Goal: Information Seeking & Learning: Learn about a topic

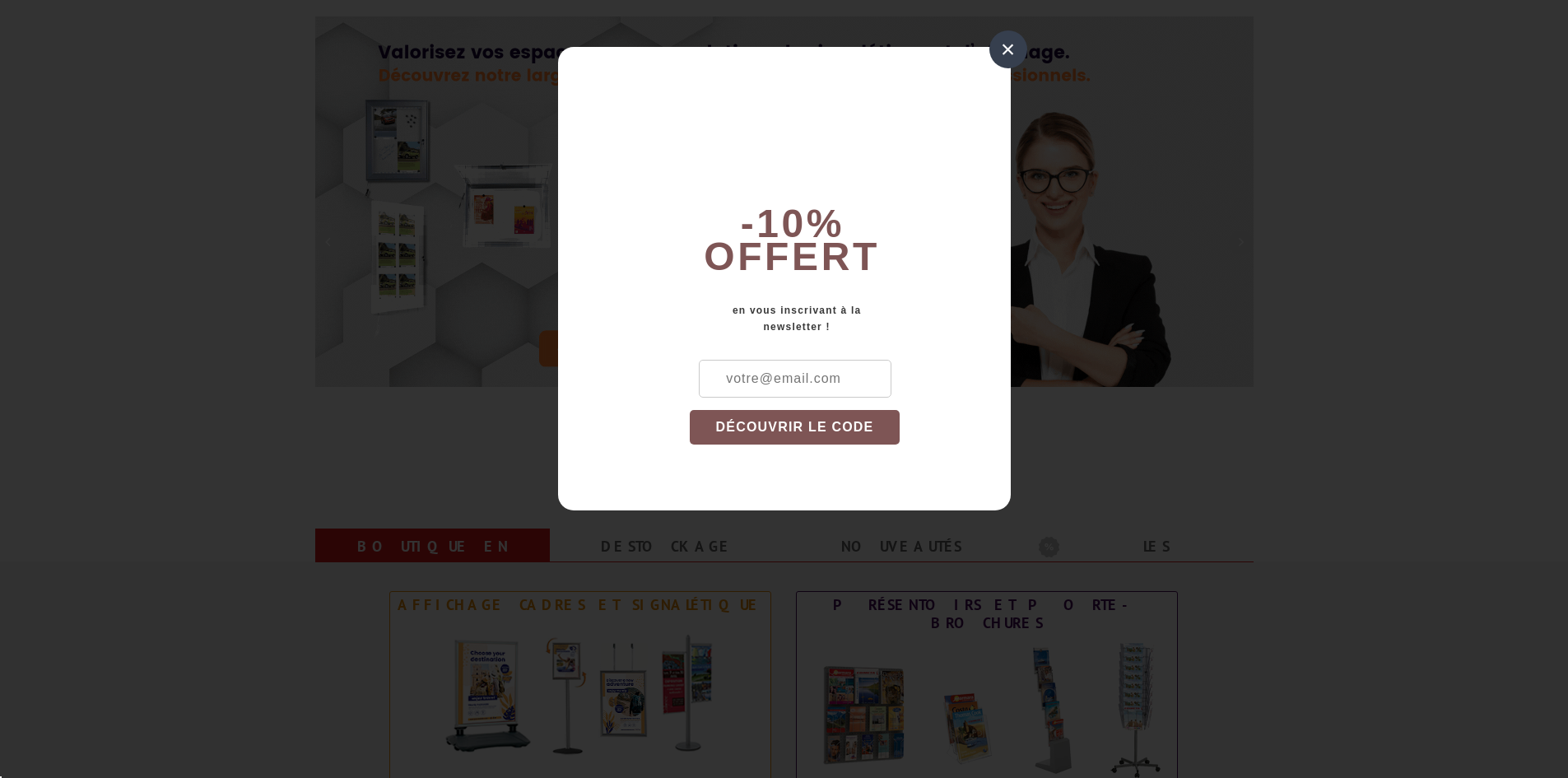
scroll to position [329, 0]
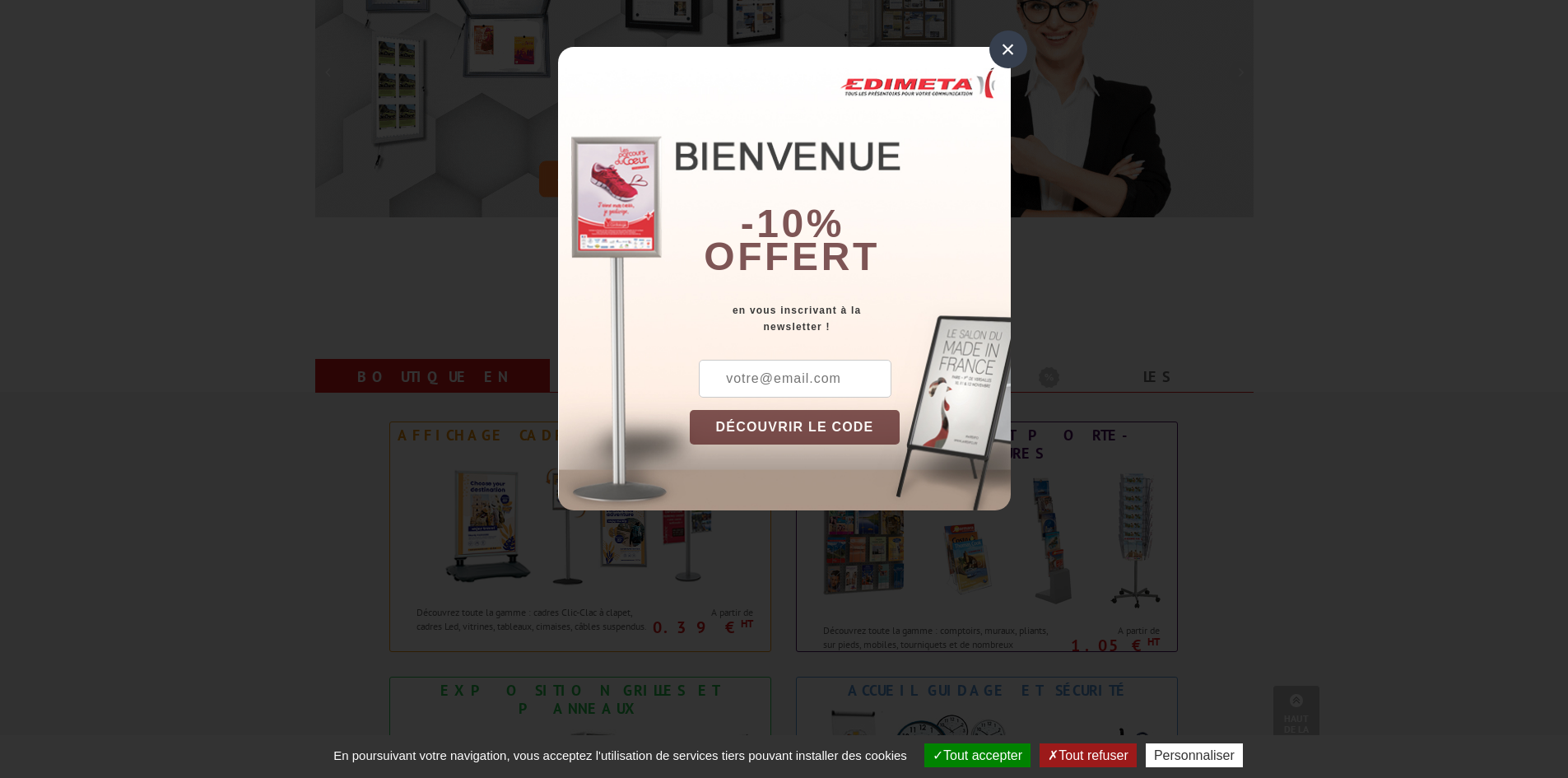
click at [1014, 52] on div "×" at bounding box center [1008, 49] width 38 height 38
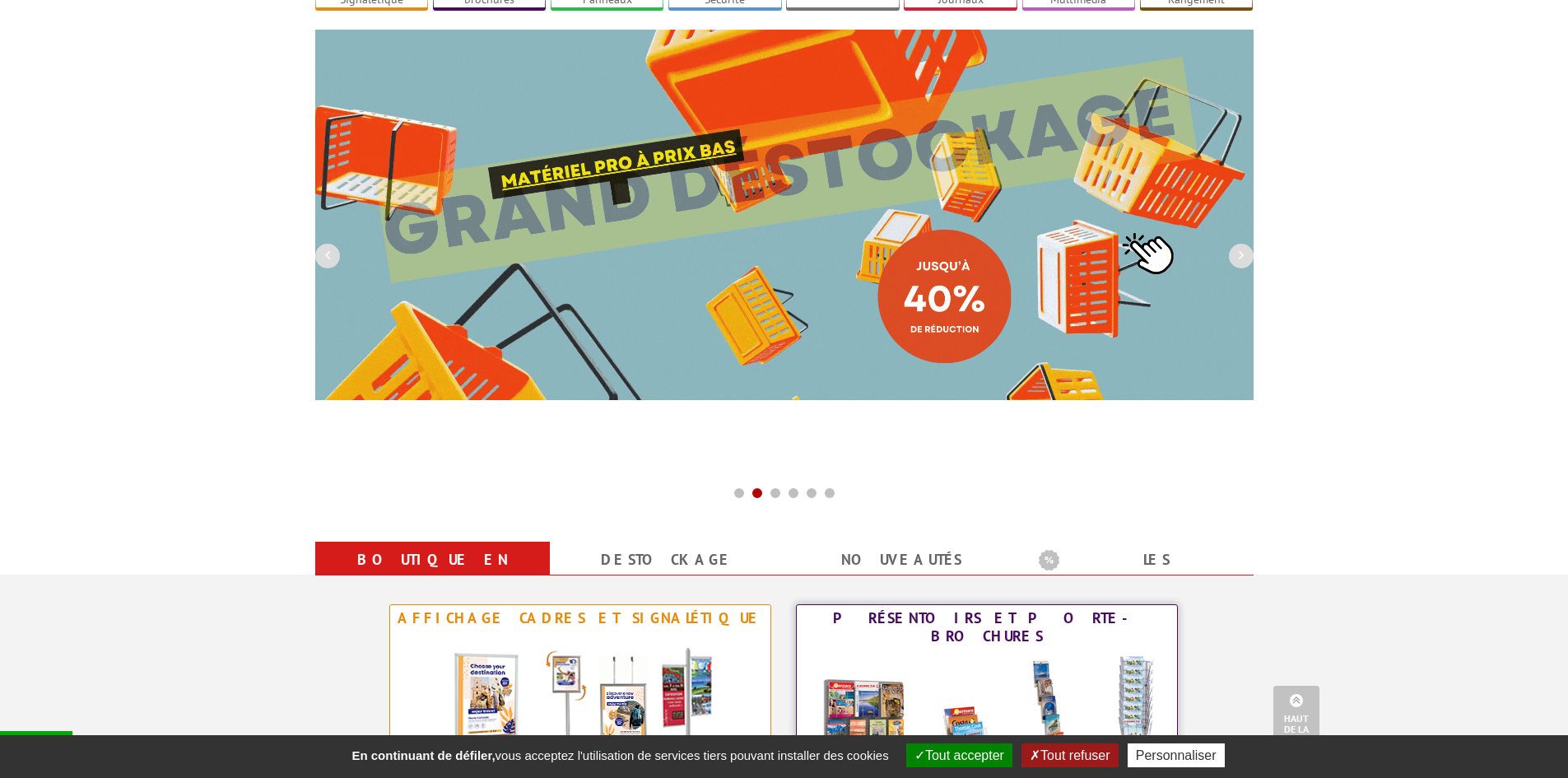
scroll to position [82, 0]
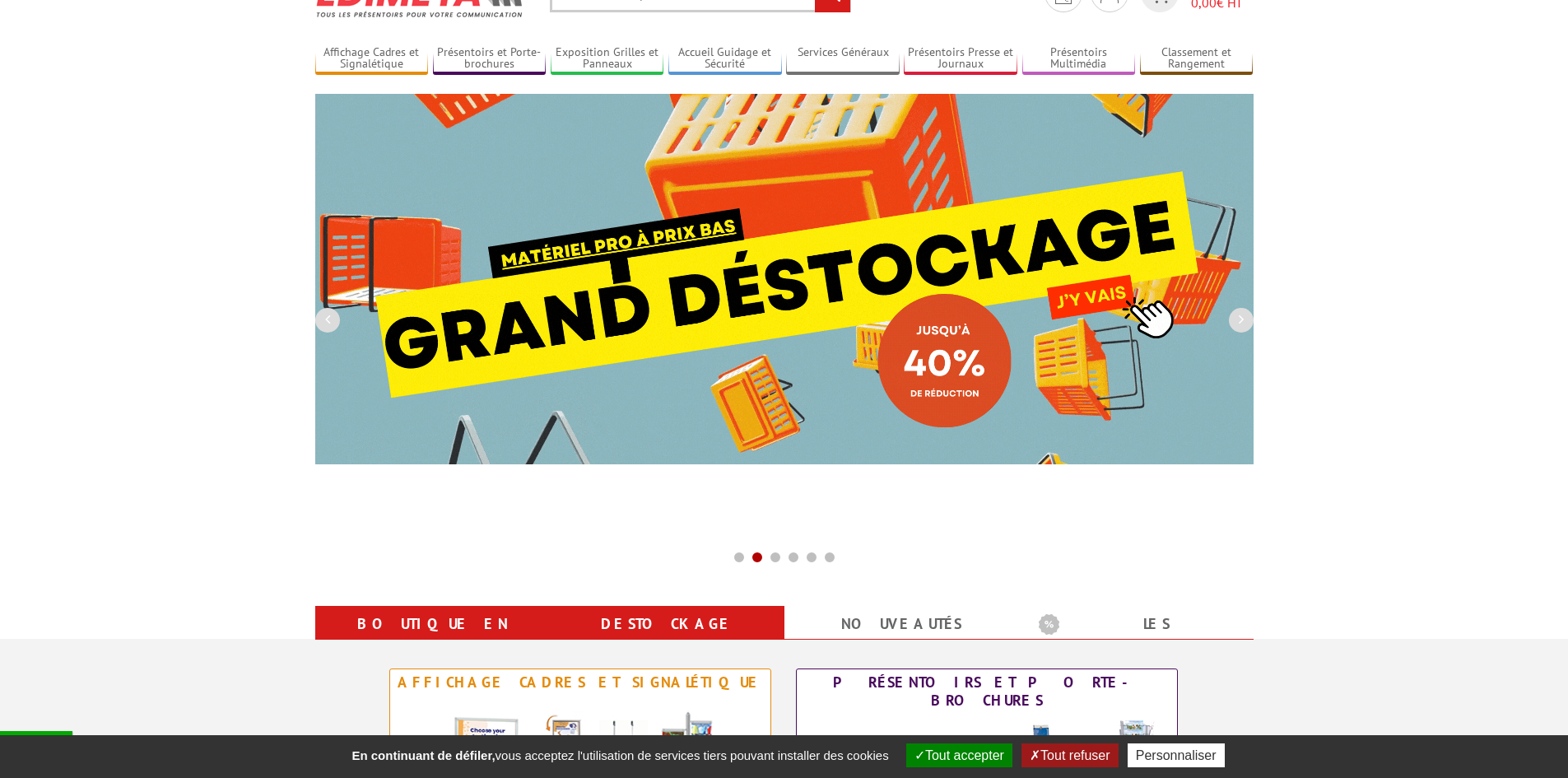
click at [663, 617] on link "Destockage" at bounding box center [666, 624] width 195 height 29
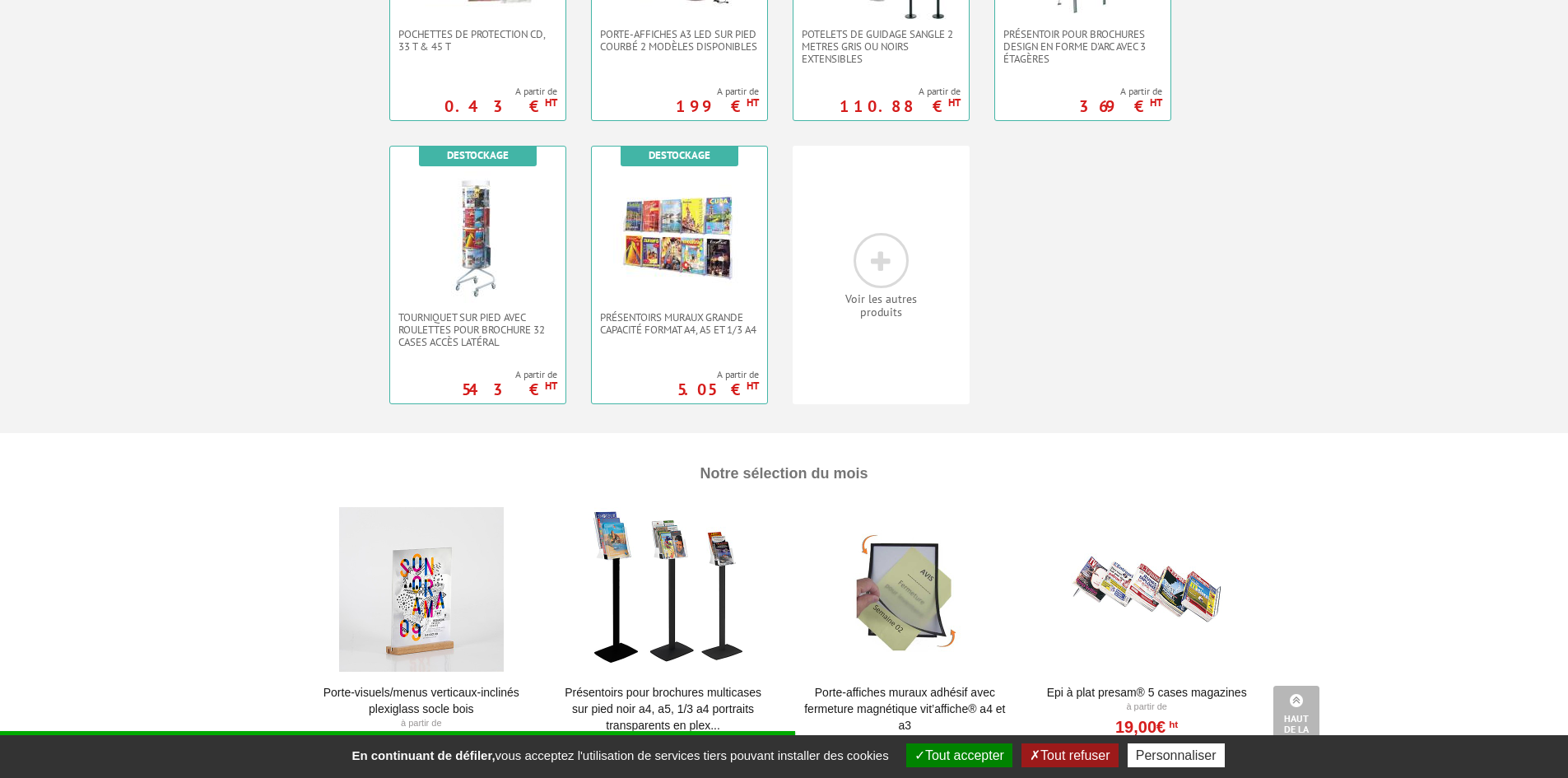
scroll to position [905, 0]
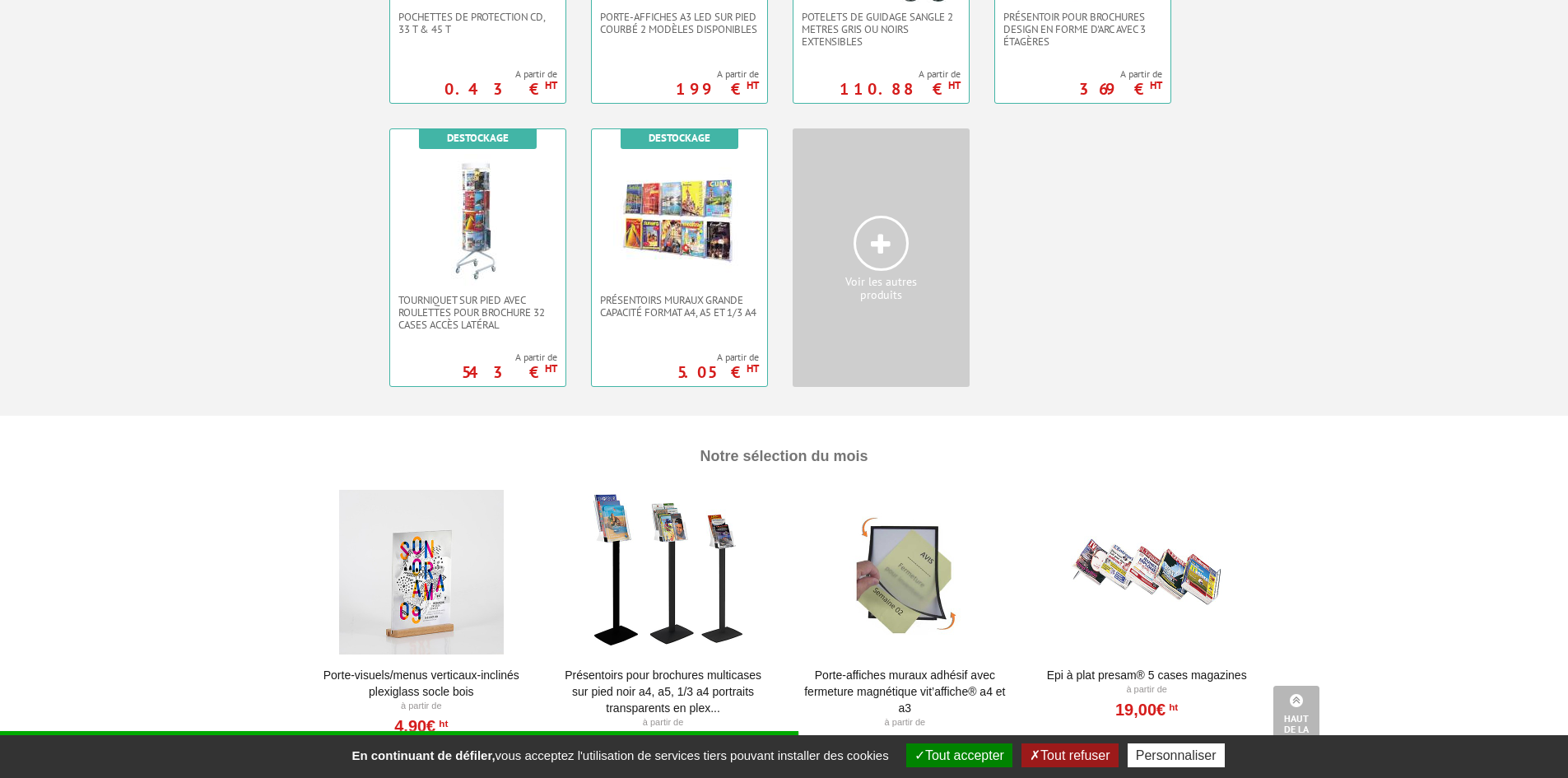
click at [893, 252] on span at bounding box center [881, 243] width 55 height 55
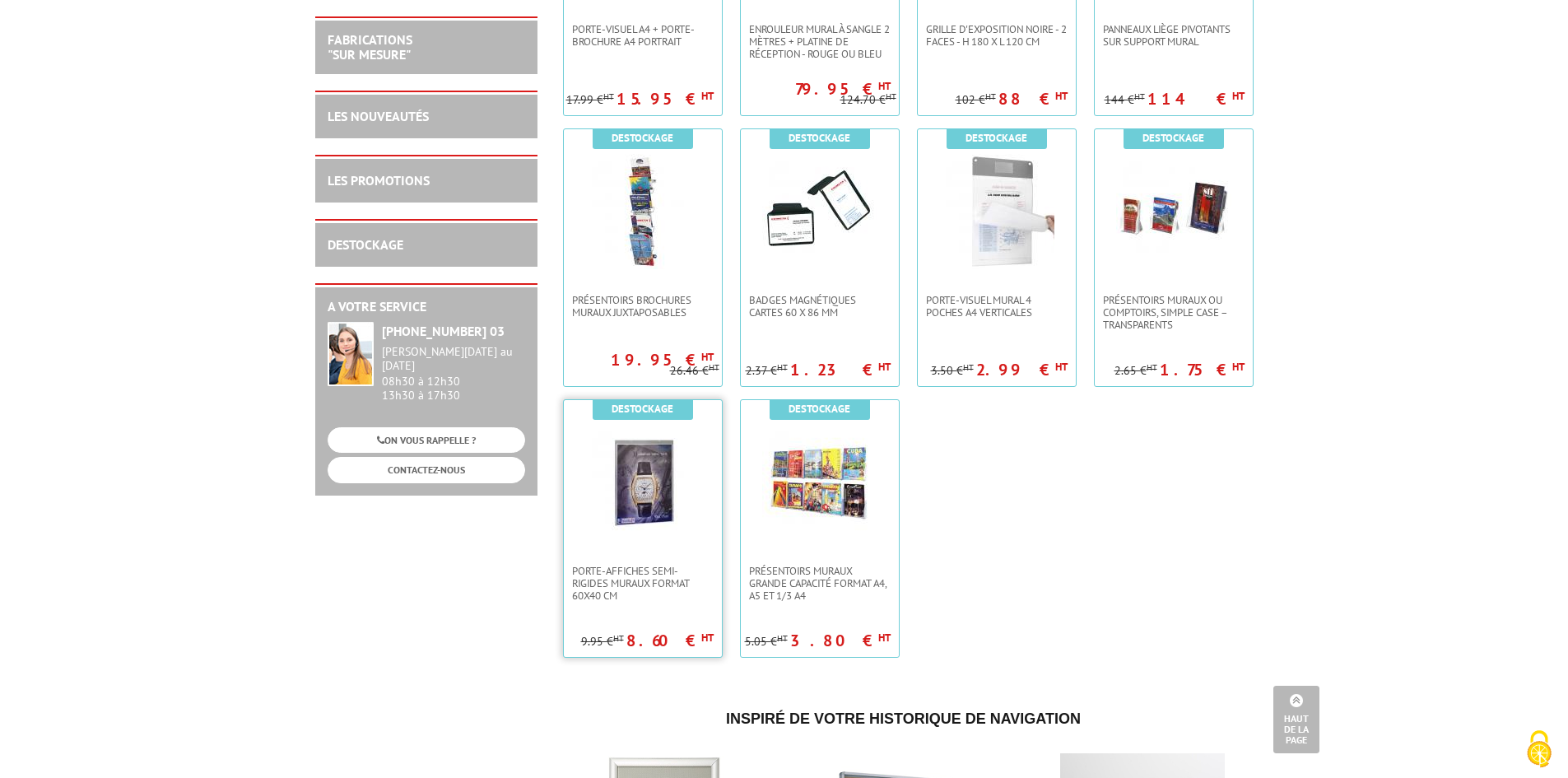
scroll to position [2634, 0]
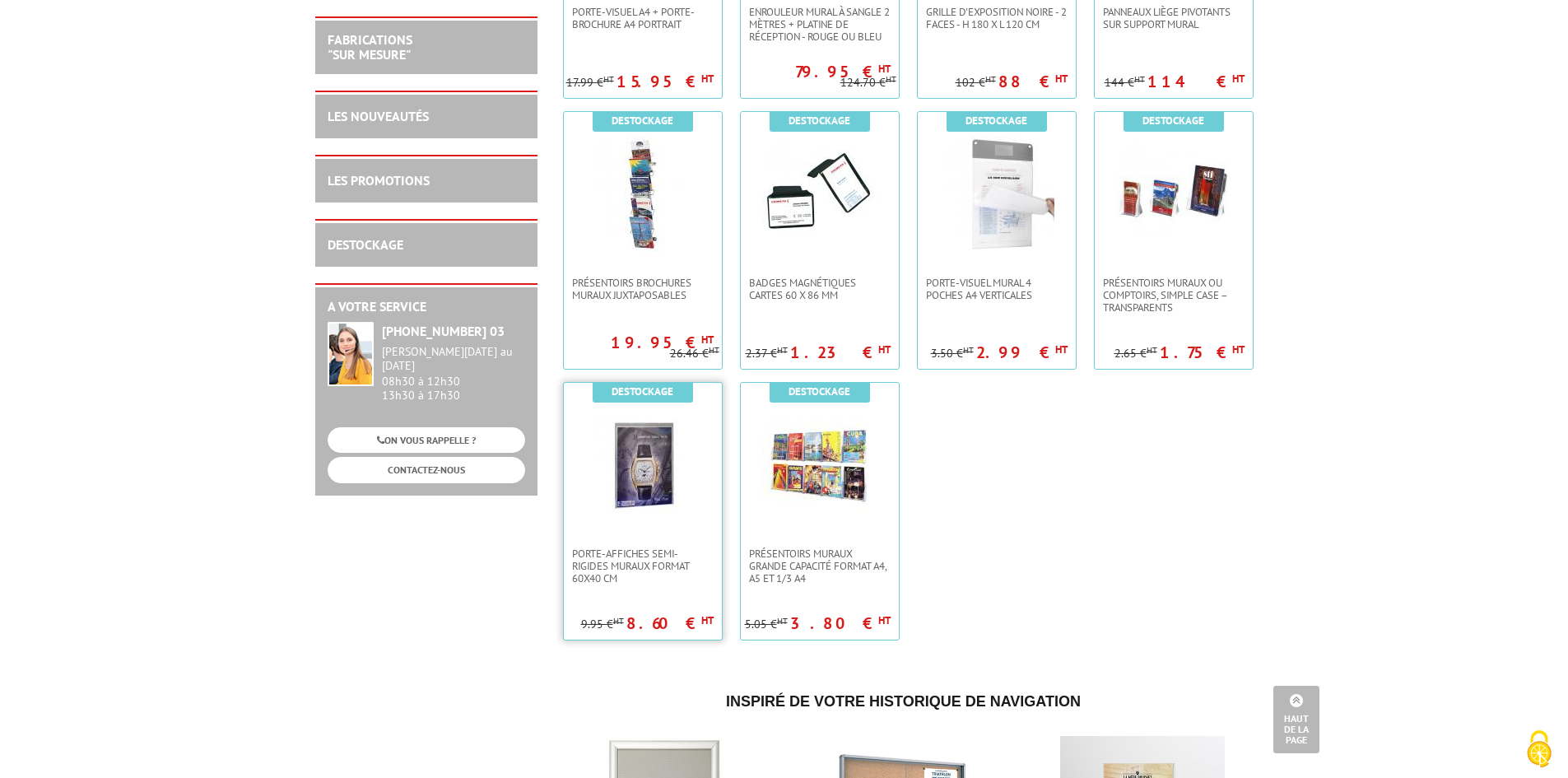
click at [647, 464] on img at bounding box center [643, 464] width 115 height 115
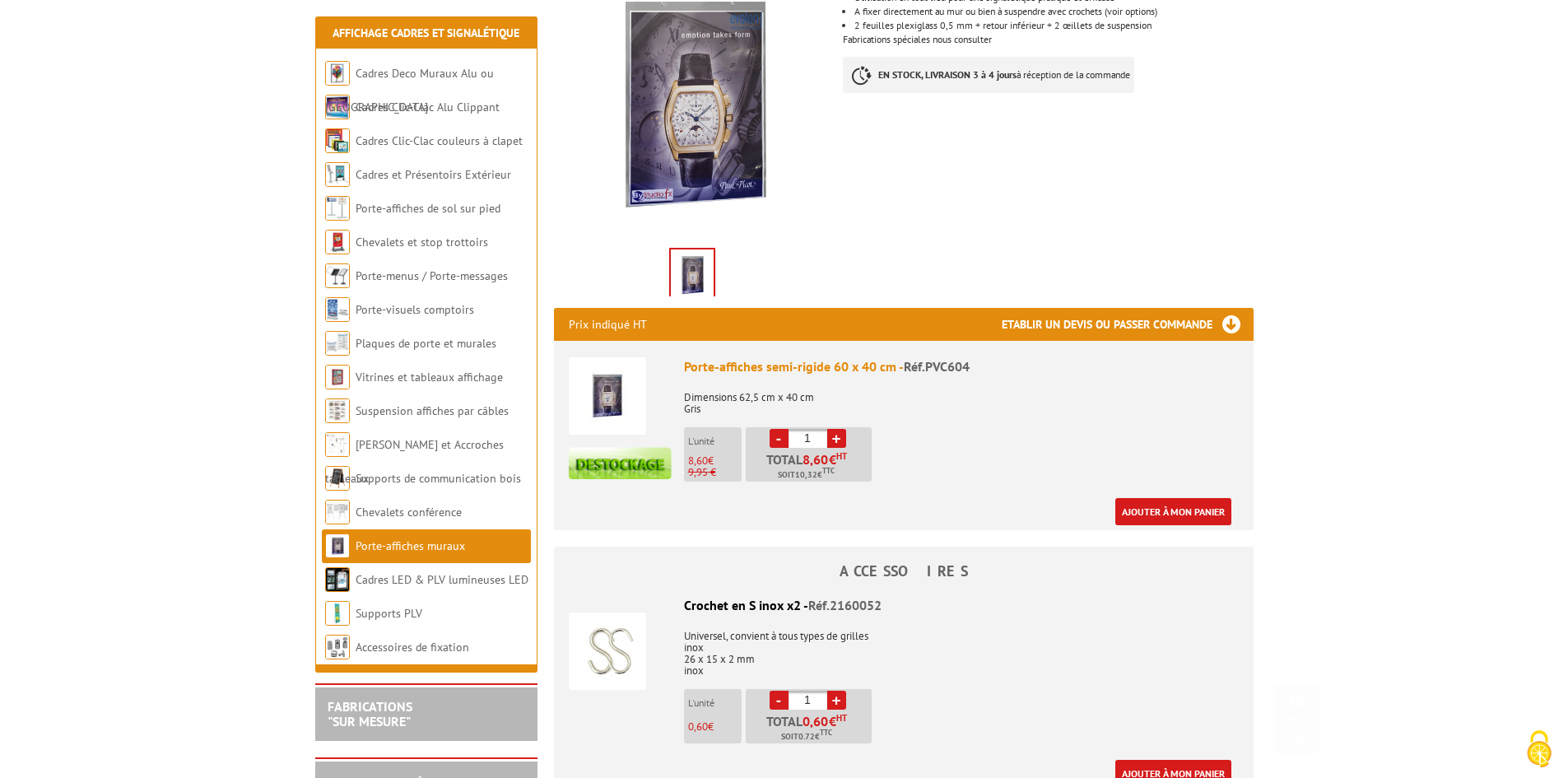
scroll to position [412, 0]
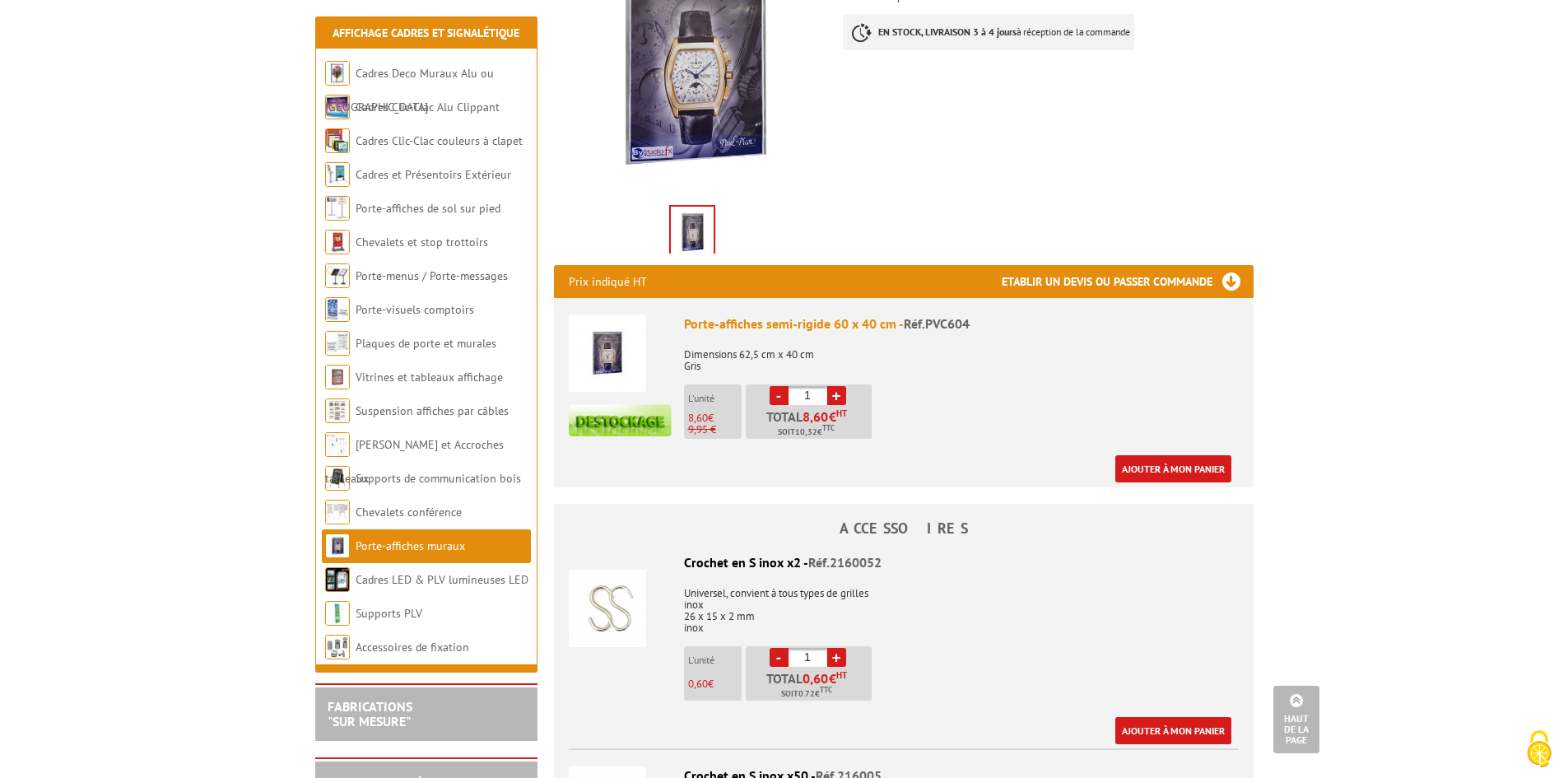
click at [605, 334] on img at bounding box center [607, 353] width 77 height 77
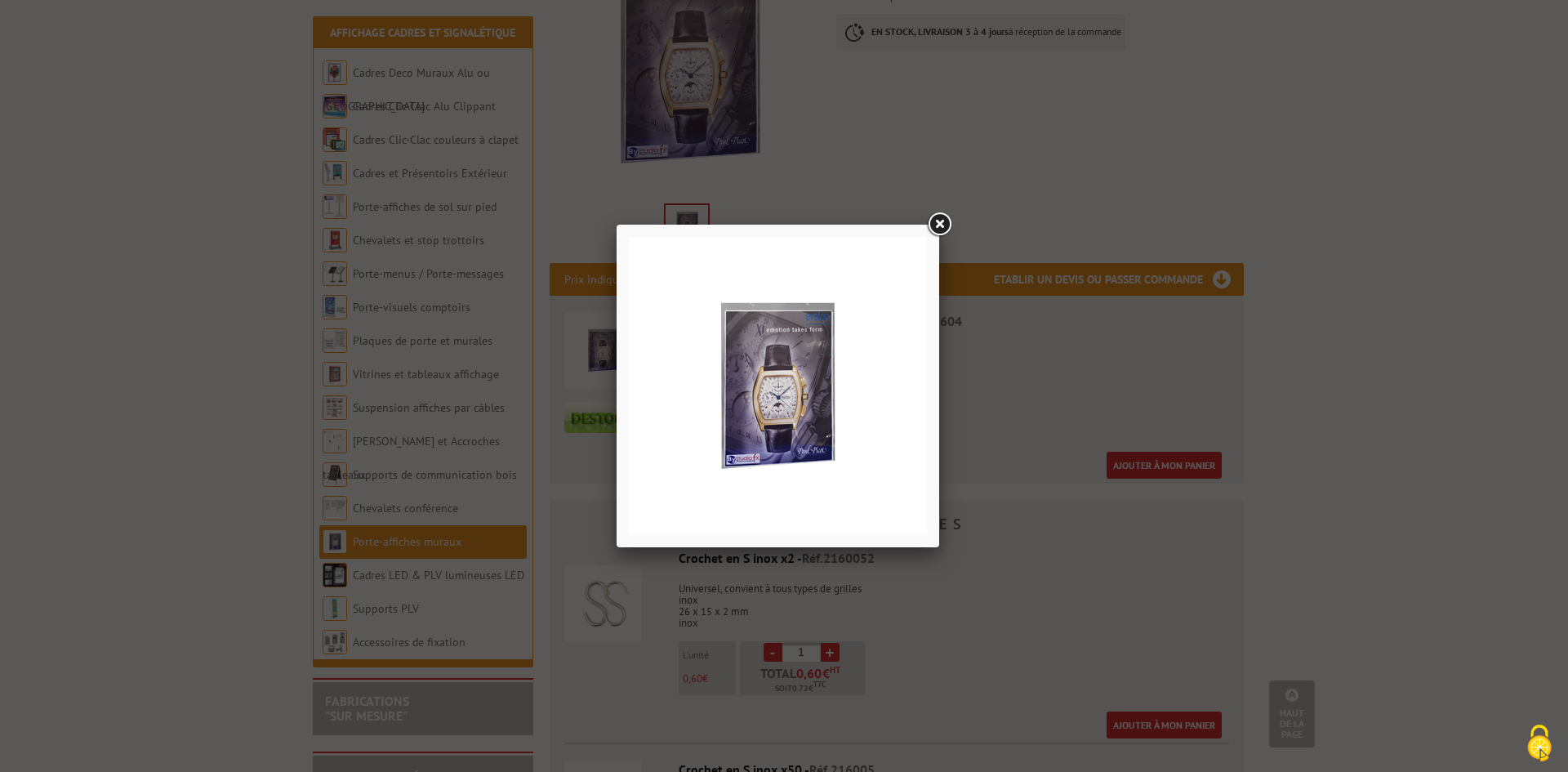
click at [933, 216] on link at bounding box center [940, 224] width 29 height 29
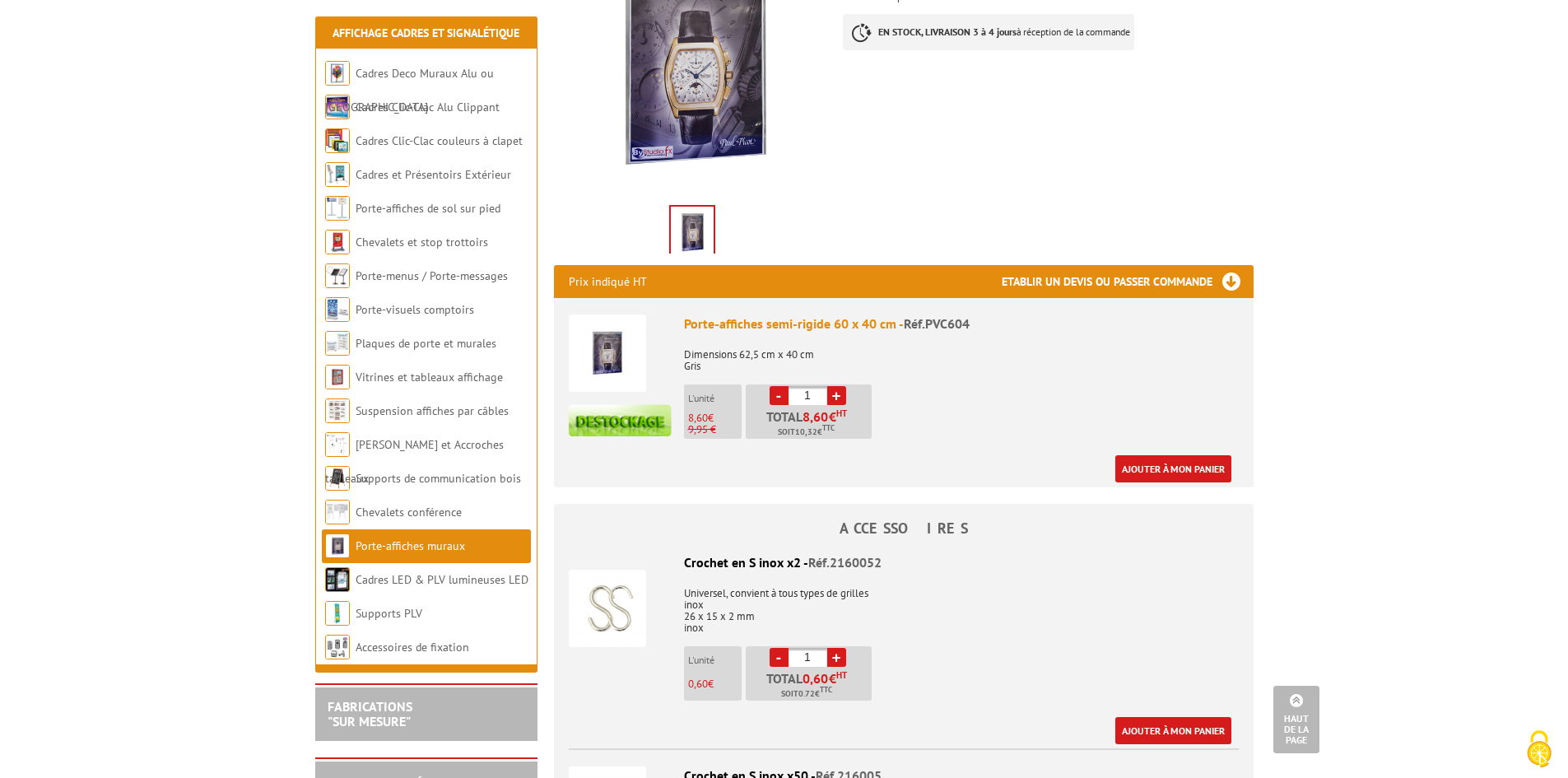
click at [763, 314] on div "Porte-affiches semi-rigide 60 x 40 cm - Réf.PVC604" at bounding box center [962, 324] width 554 height 19
click at [612, 341] on img at bounding box center [607, 353] width 77 height 77
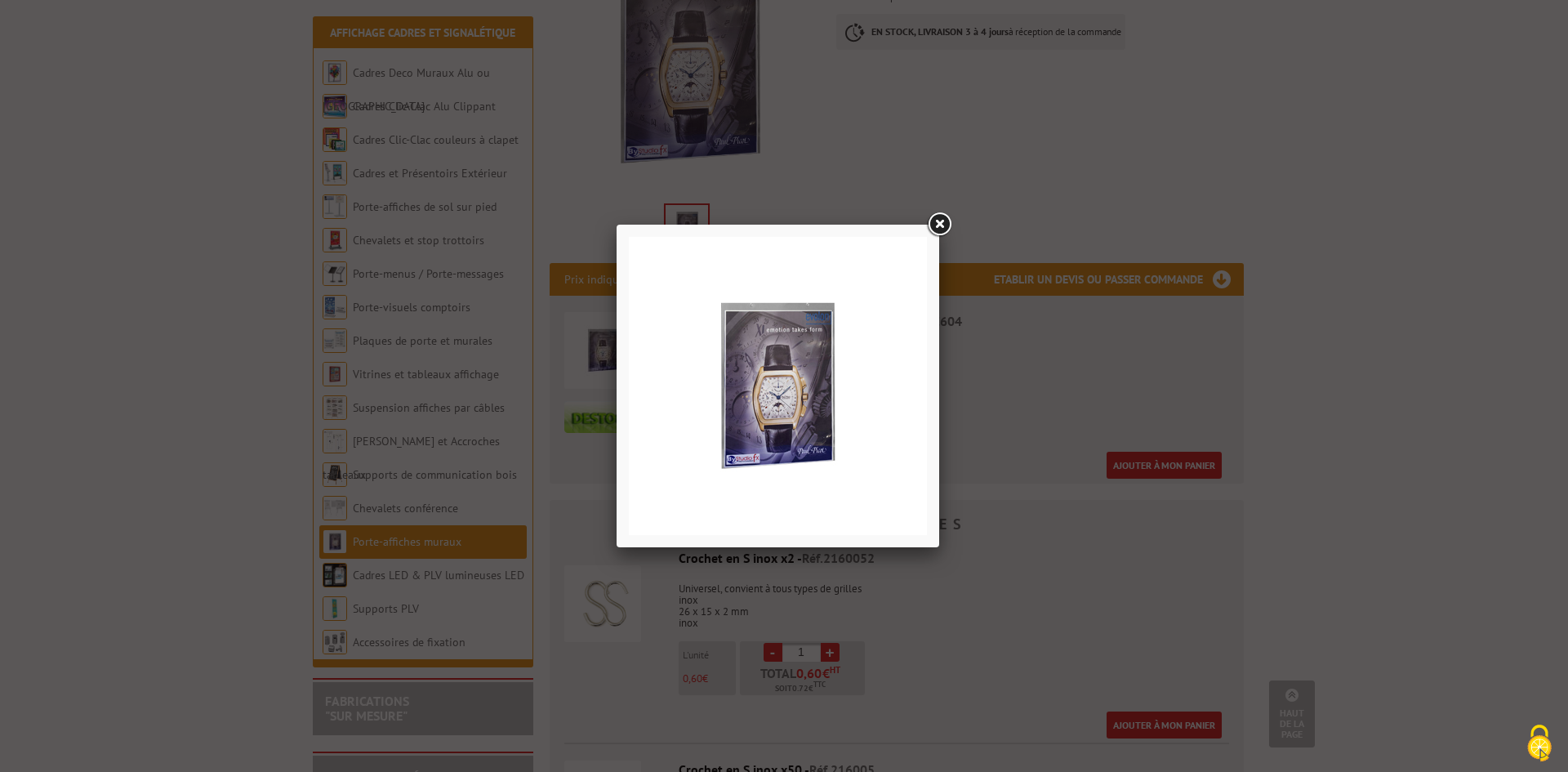
click at [951, 218] on link at bounding box center [940, 224] width 29 height 29
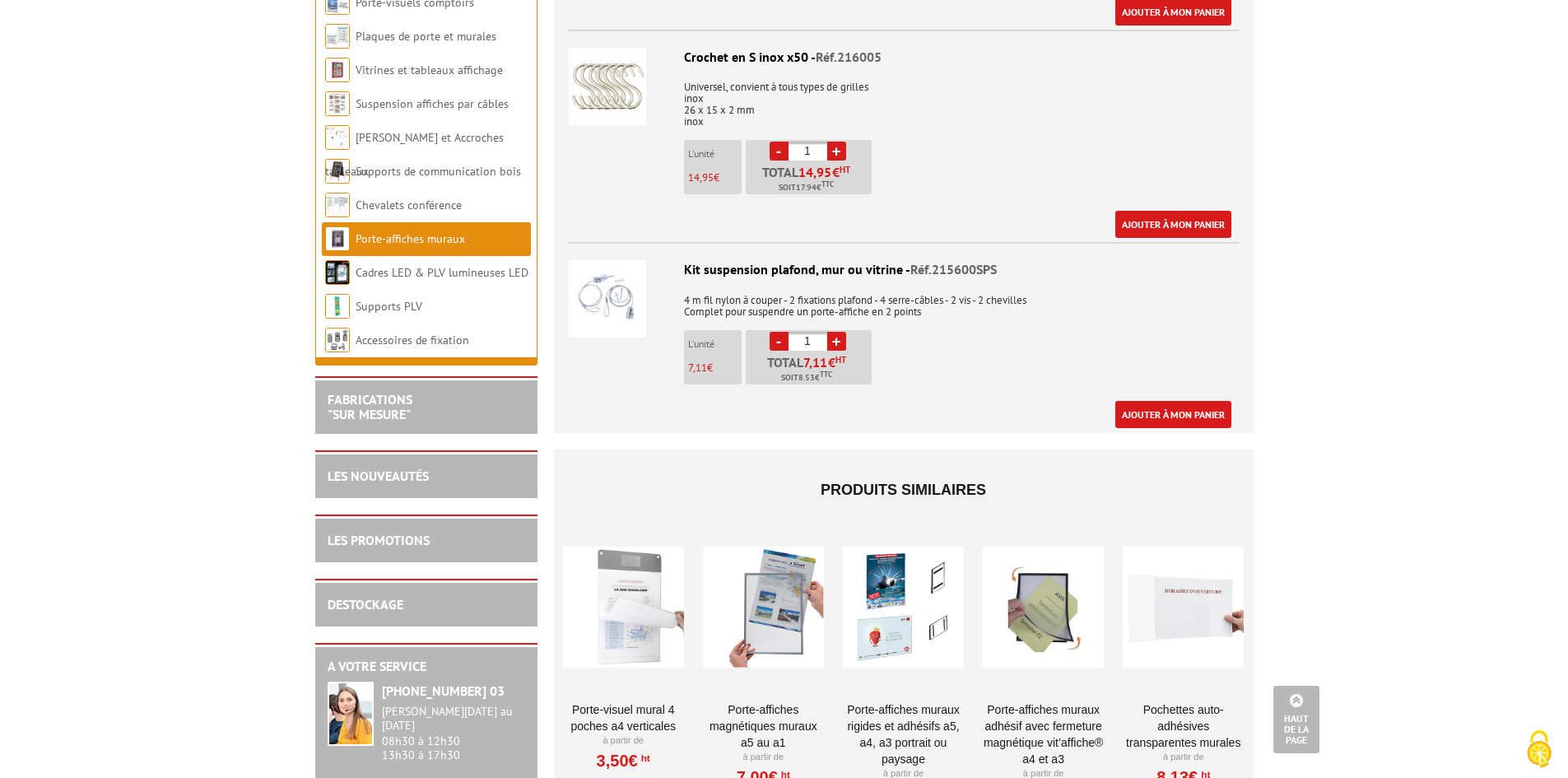
scroll to position [1481, 0]
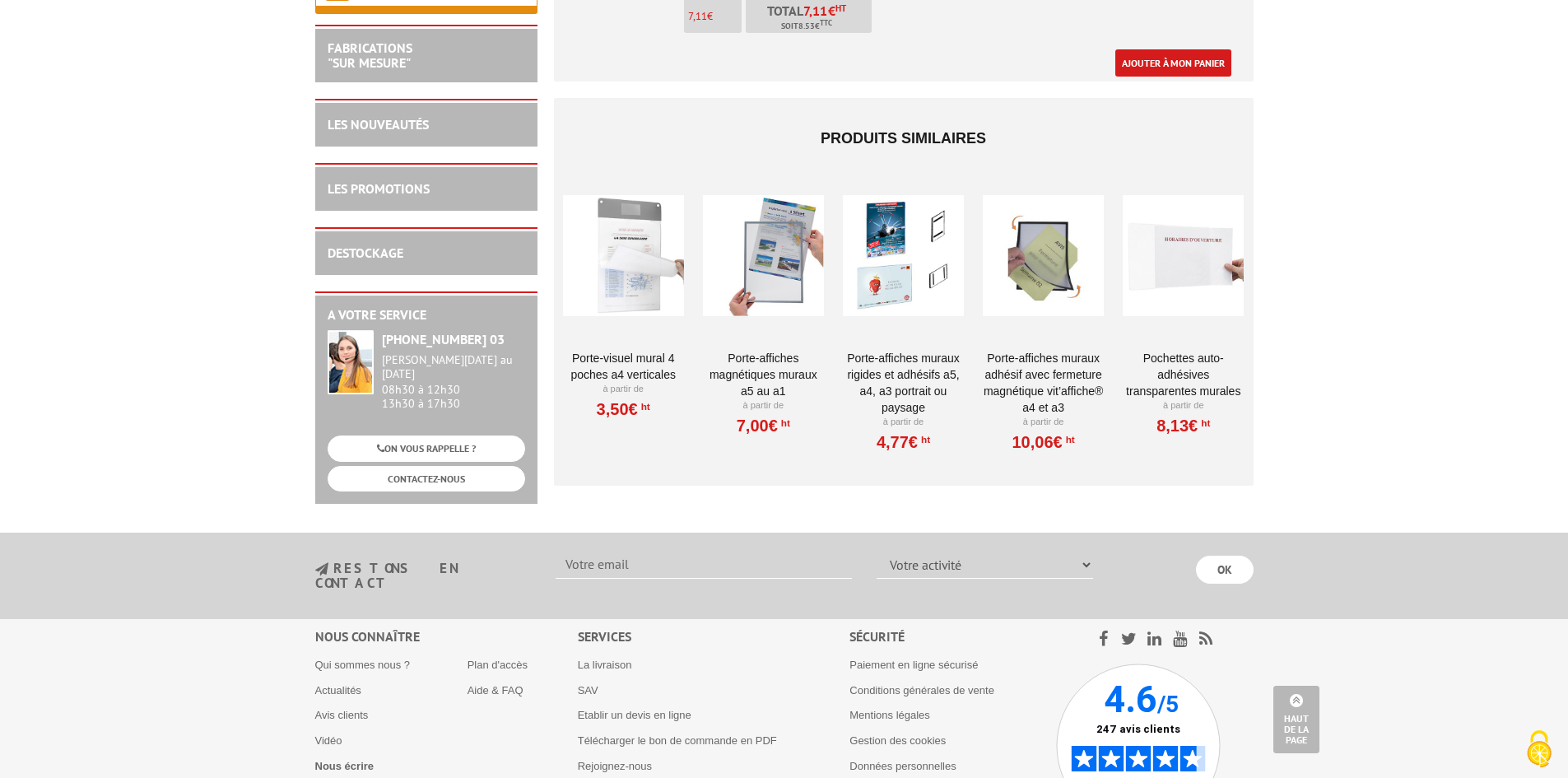
click at [742, 350] on link "Porte-affiches magnétiques muraux A5 au A1" at bounding box center [763, 374] width 121 height 49
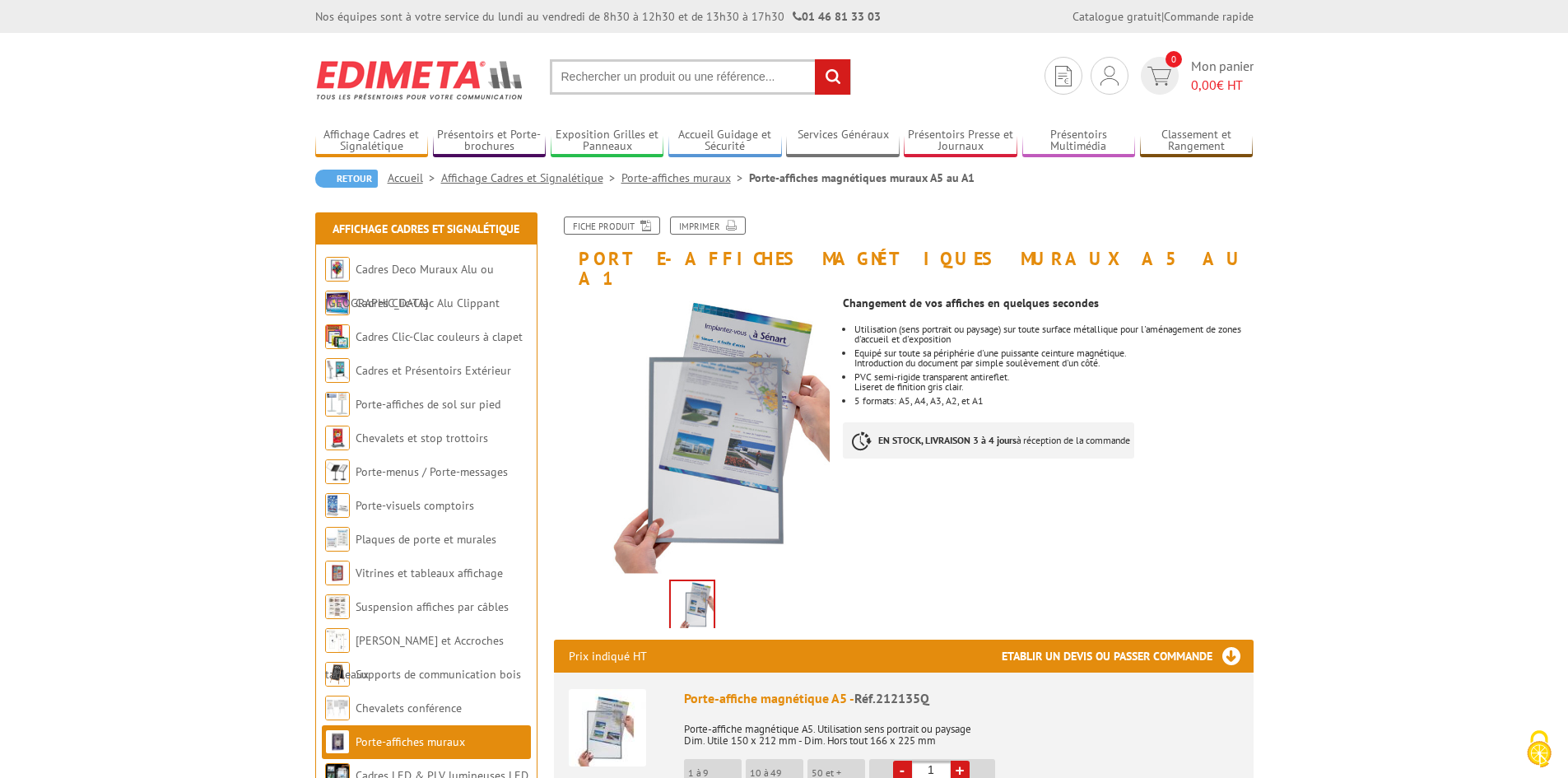
click at [645, 75] on input "text" at bounding box center [701, 76] width 301 height 36
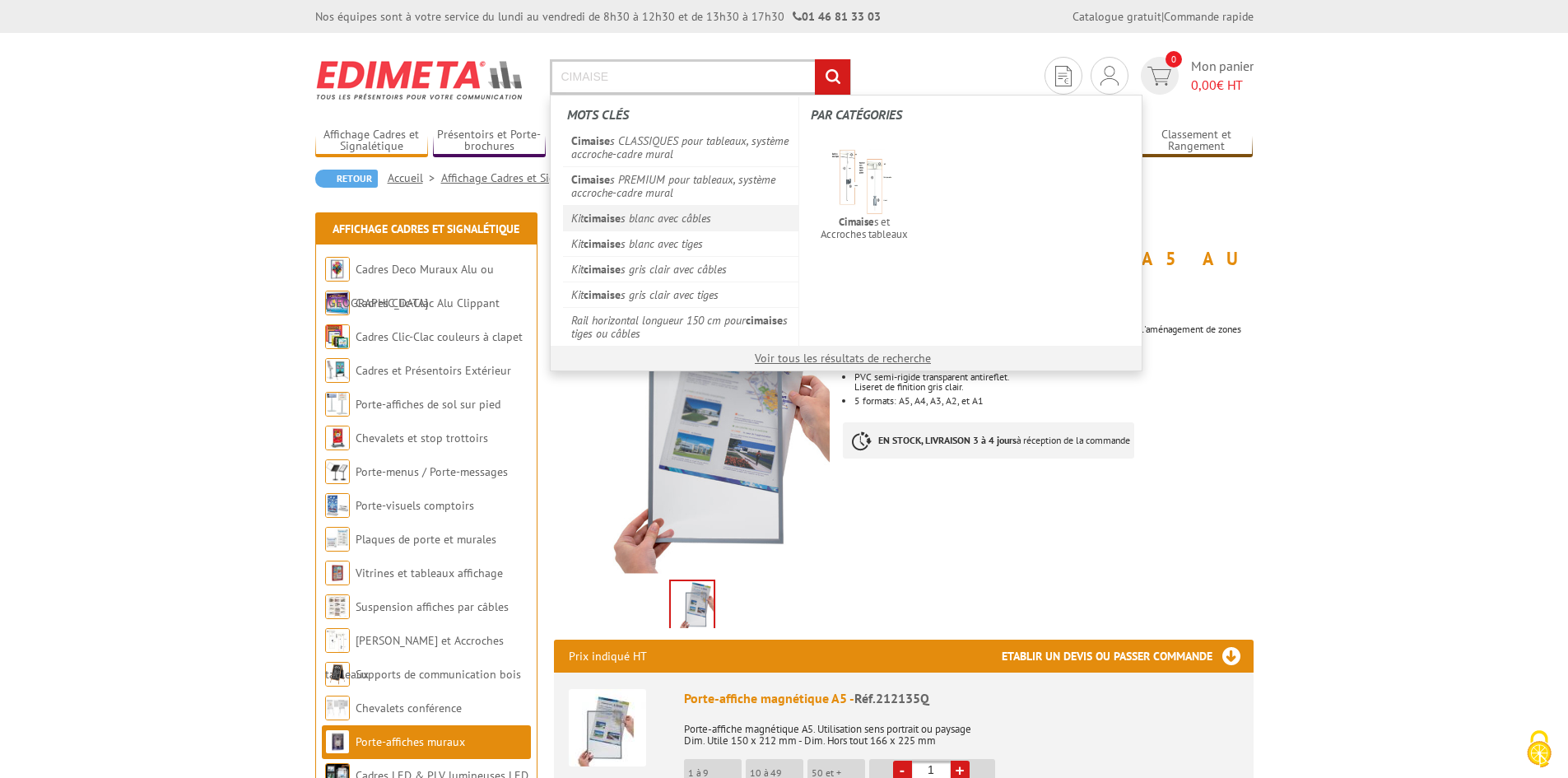
type input "CIMAISE"
click at [668, 212] on link "Kit cimaise s blanc avec câbles" at bounding box center [681, 217] width 236 height 25
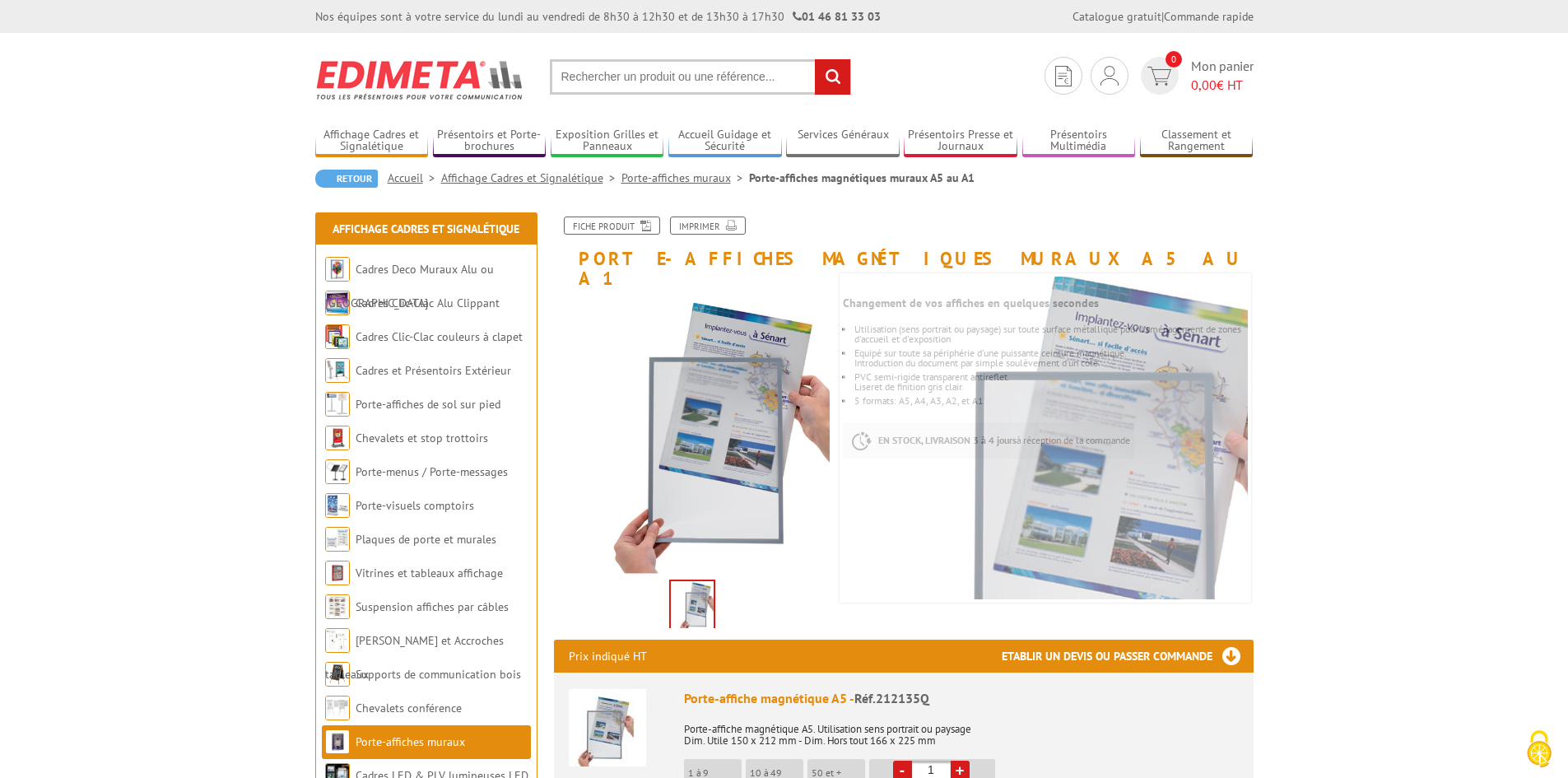
click at [615, 85] on input "text" at bounding box center [701, 76] width 301 height 36
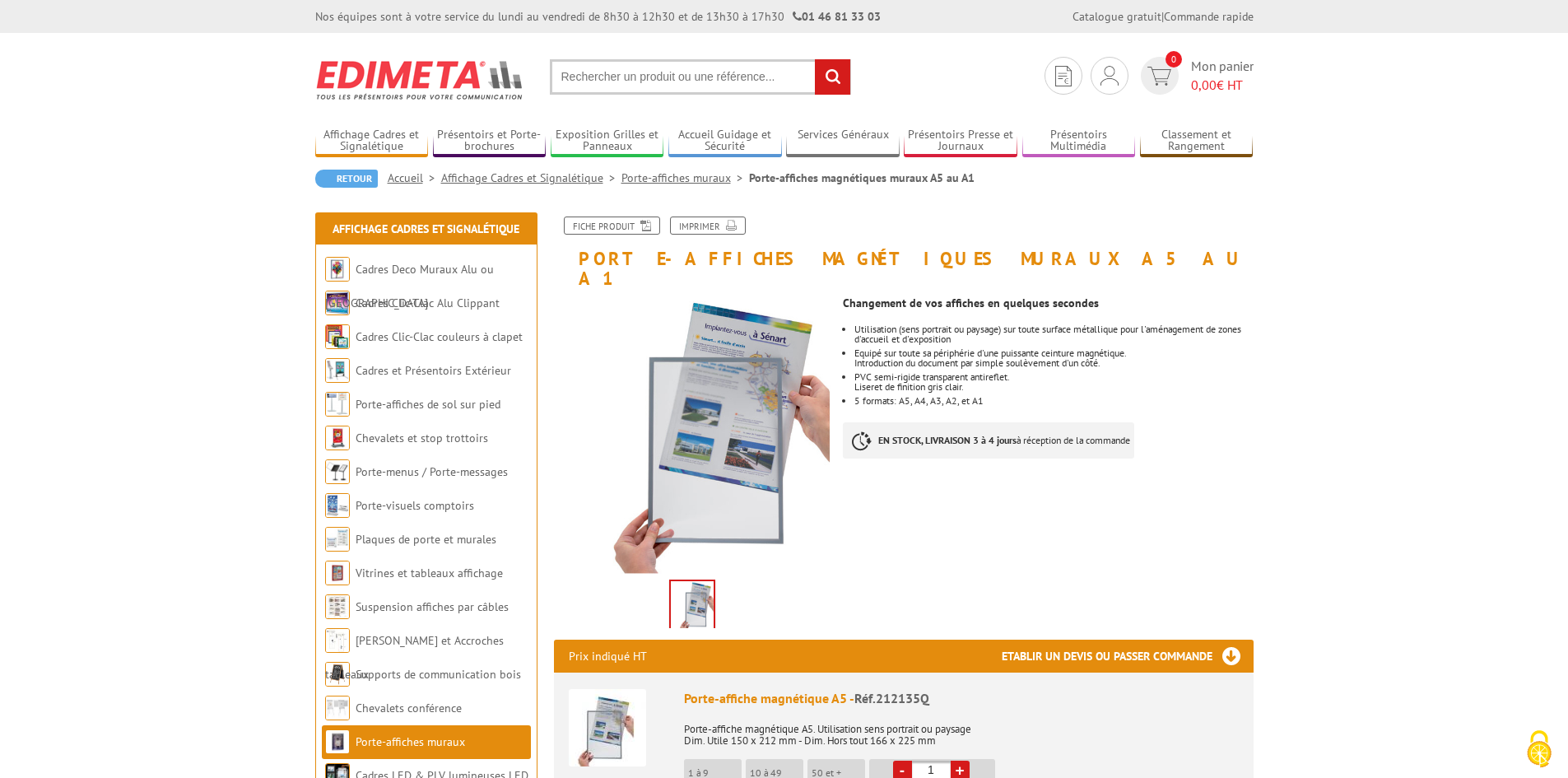
click at [611, 70] on input "text" at bounding box center [701, 76] width 301 height 36
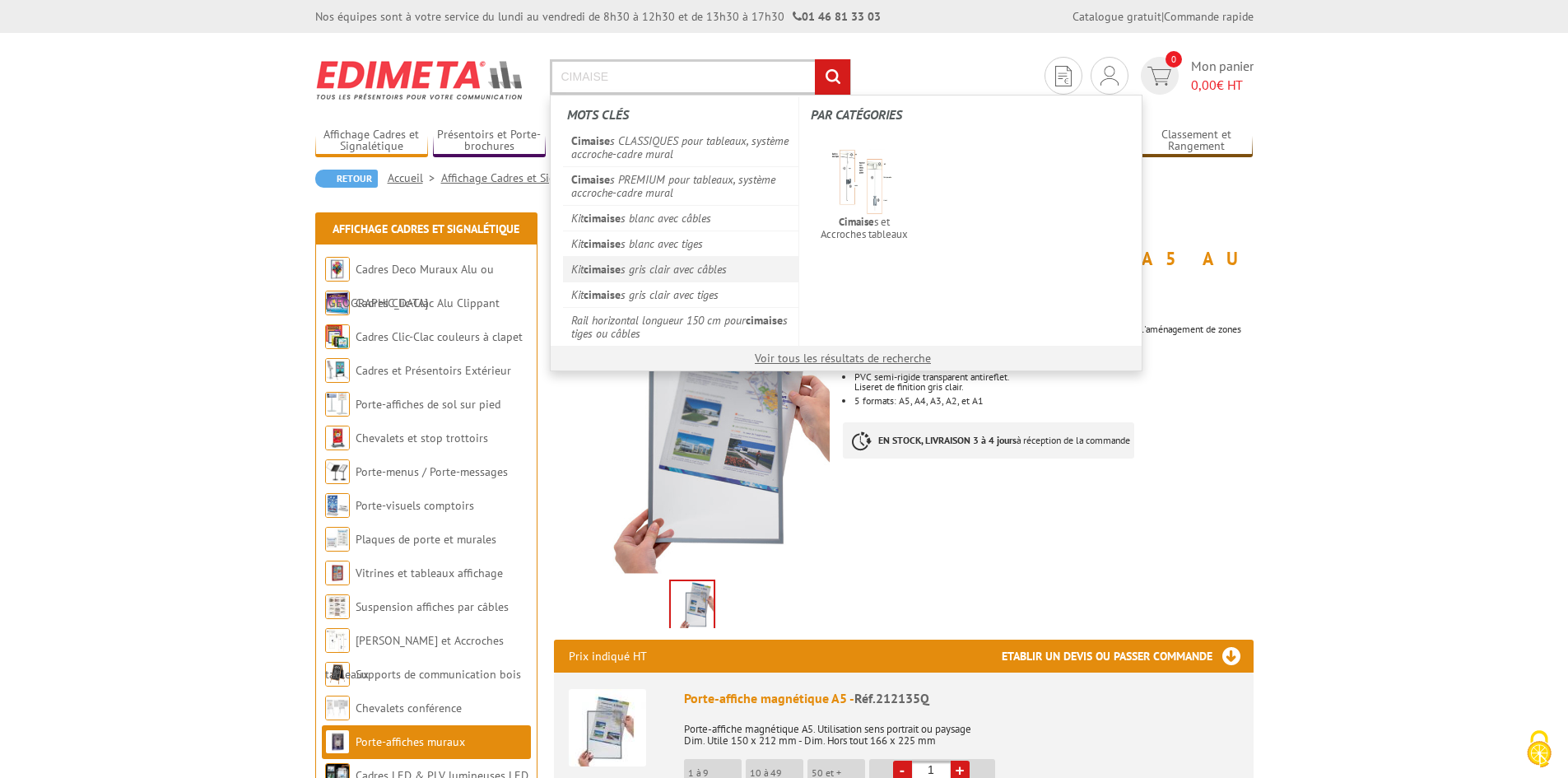
type input "CIMAISE"
click at [694, 272] on link "Kit cimaise s gris clair avec câbles" at bounding box center [681, 268] width 236 height 25
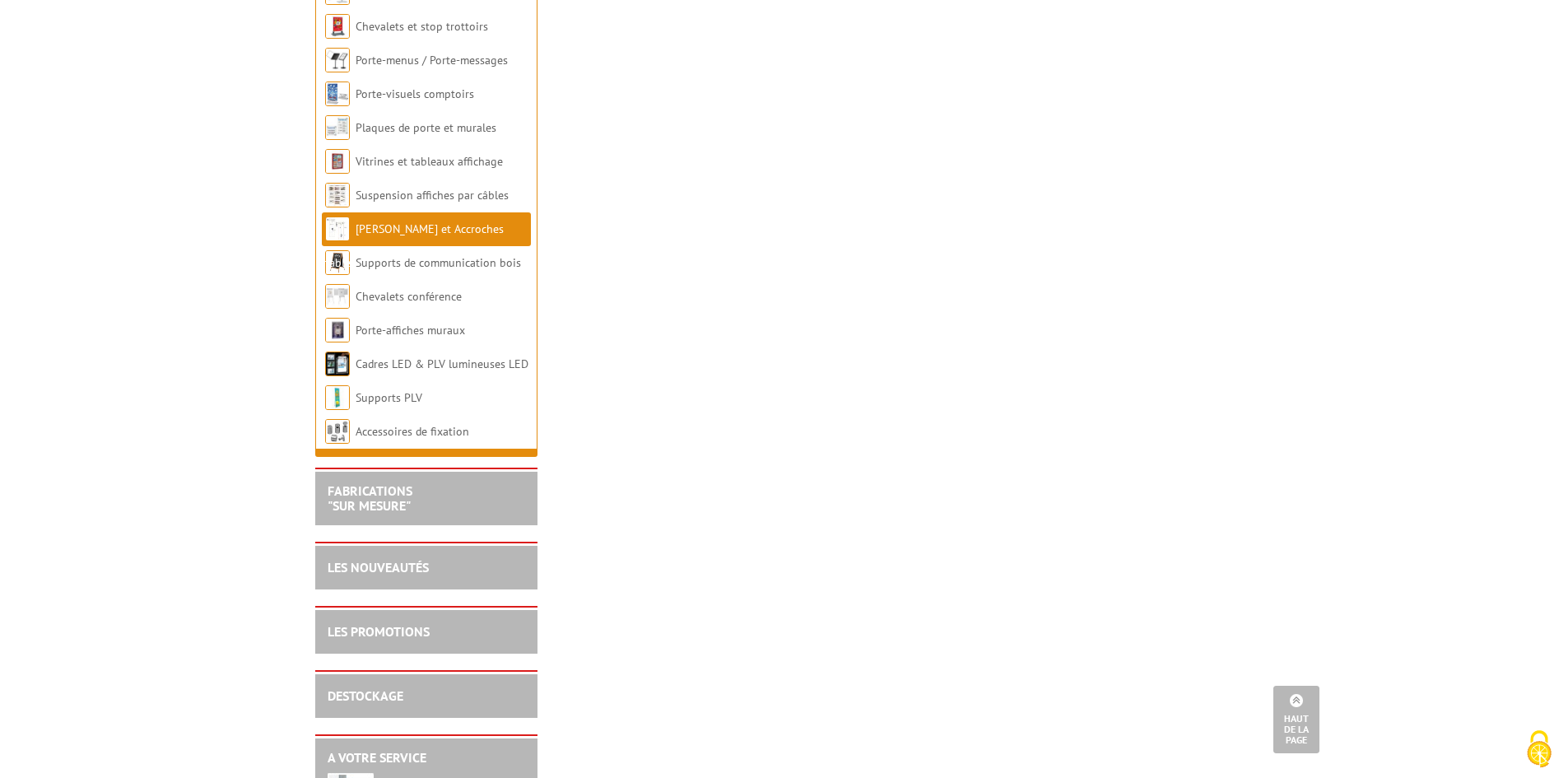
scroll to position [82, 0]
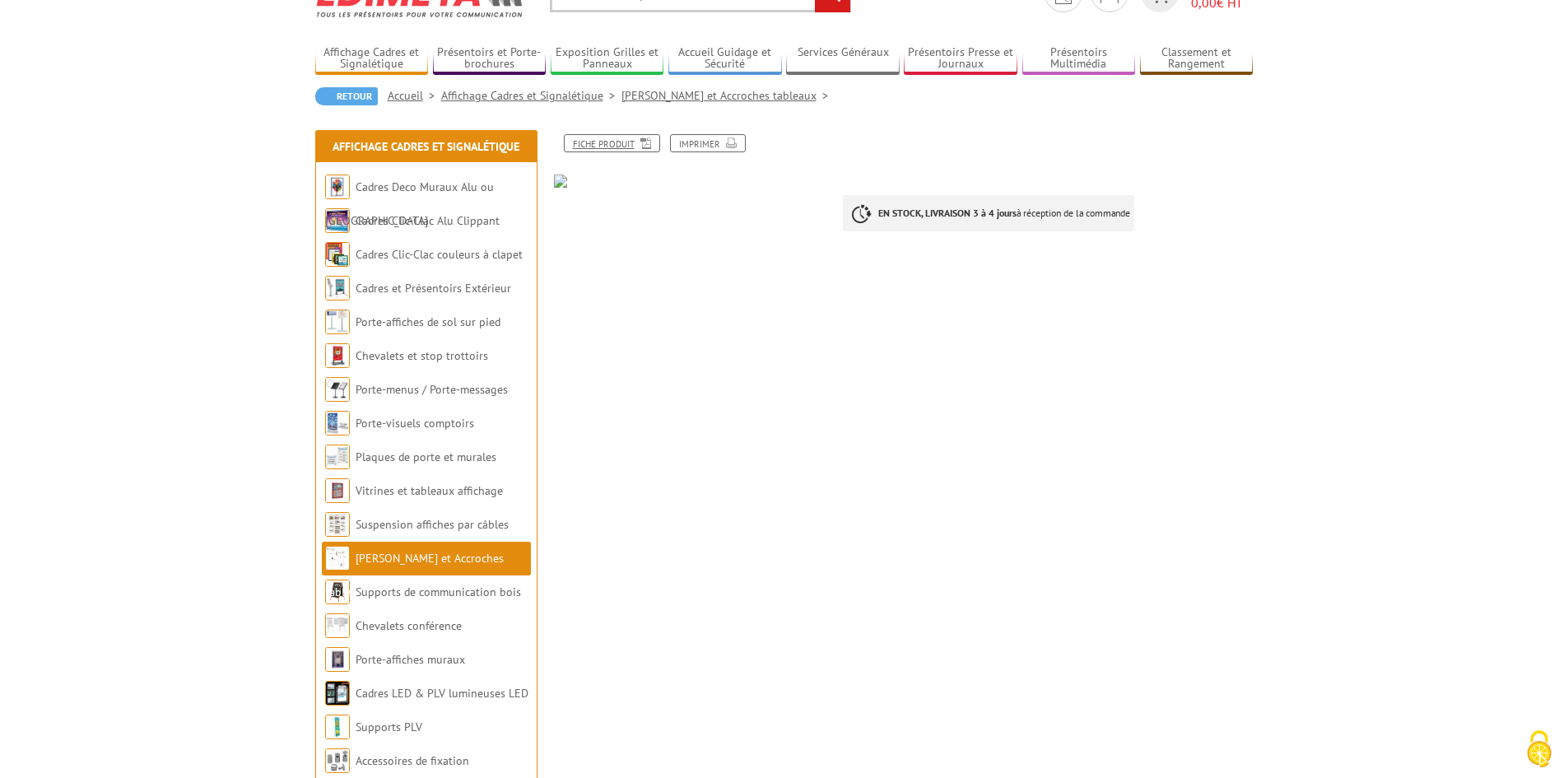
click at [597, 145] on link "Fiche produit" at bounding box center [612, 143] width 96 height 18
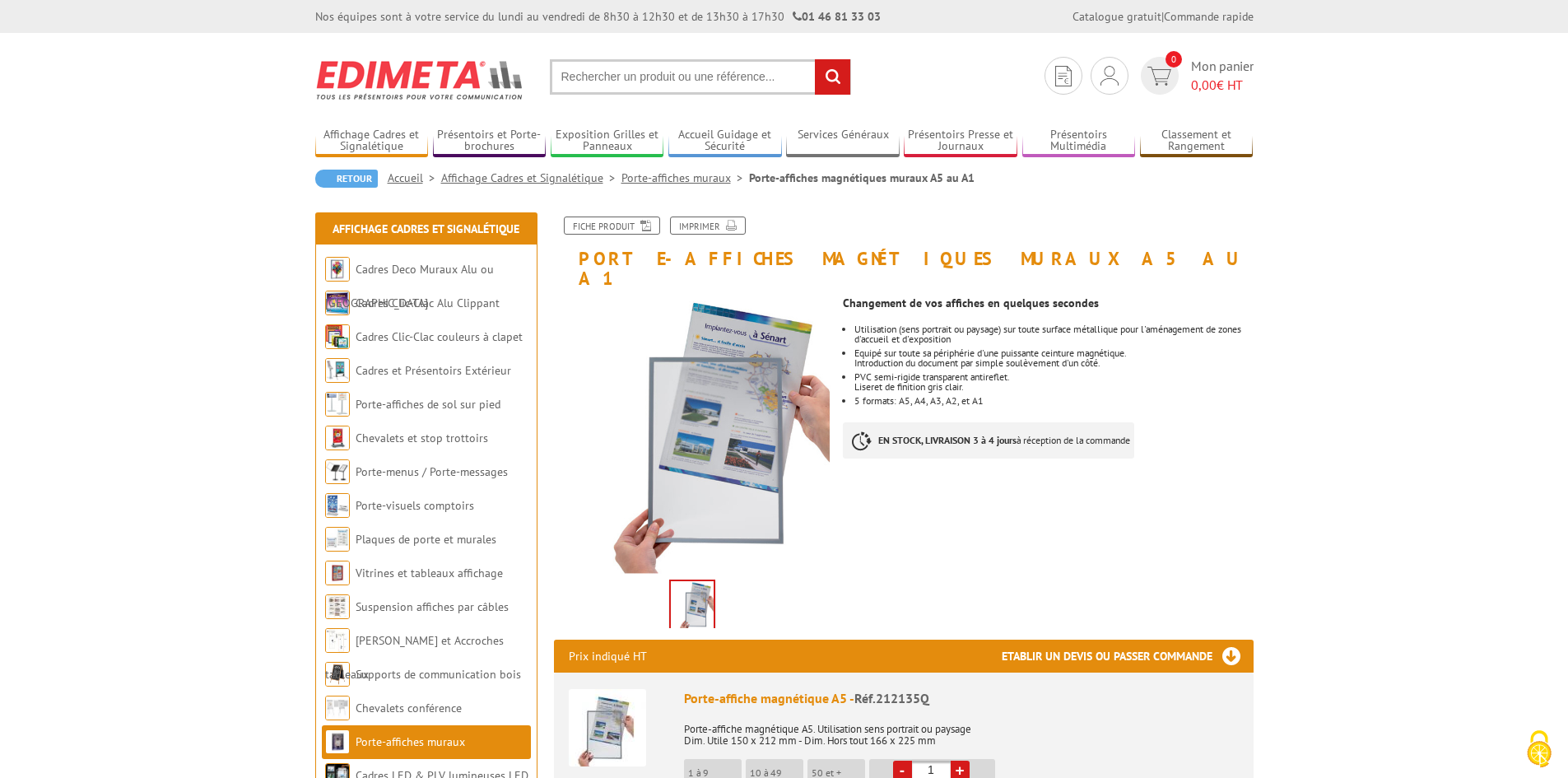
click at [628, 90] on input "text" at bounding box center [701, 76] width 301 height 36
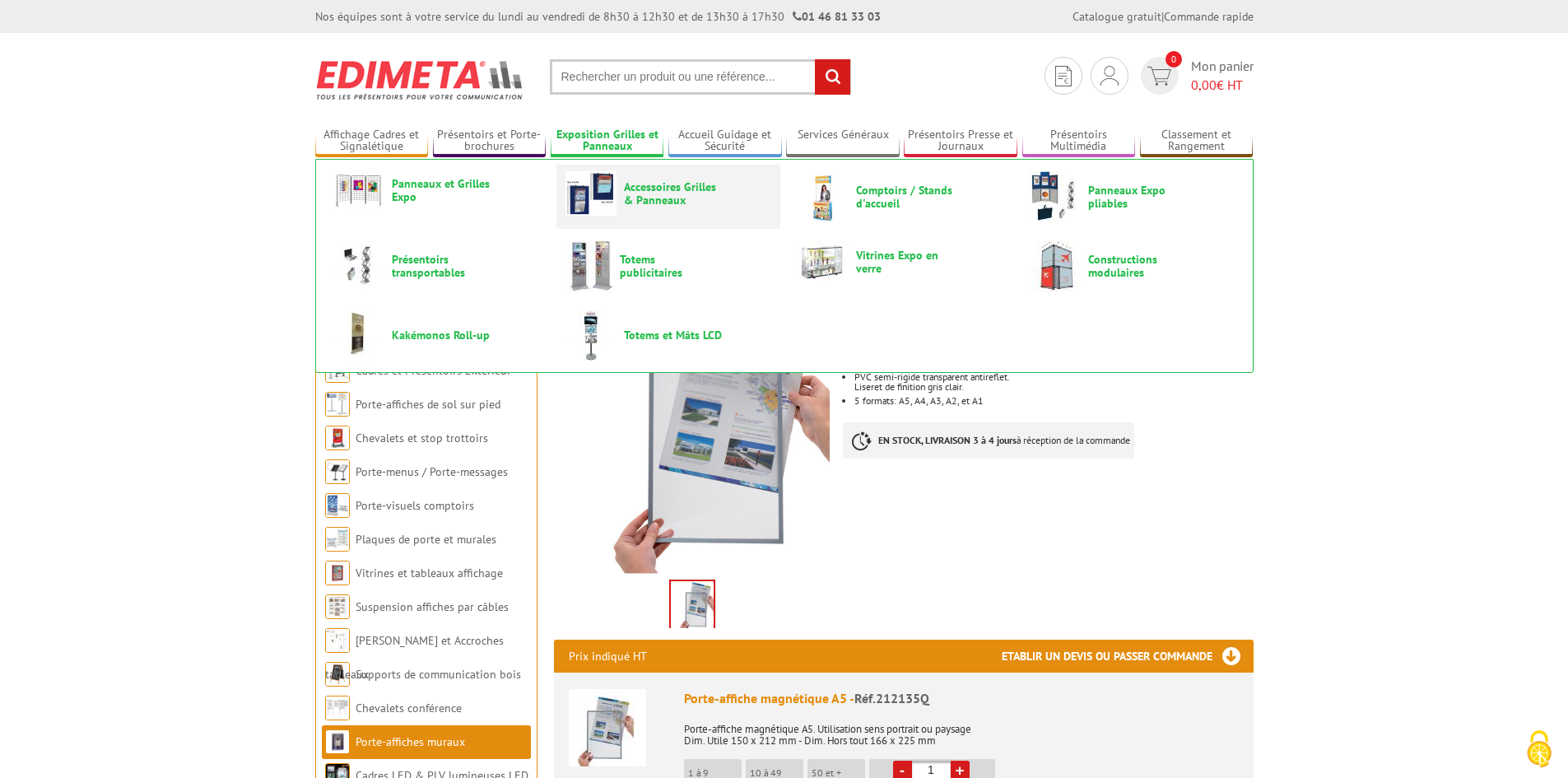
click at [654, 192] on span "Accessoires Grilles & Panneaux" at bounding box center [673, 193] width 99 height 26
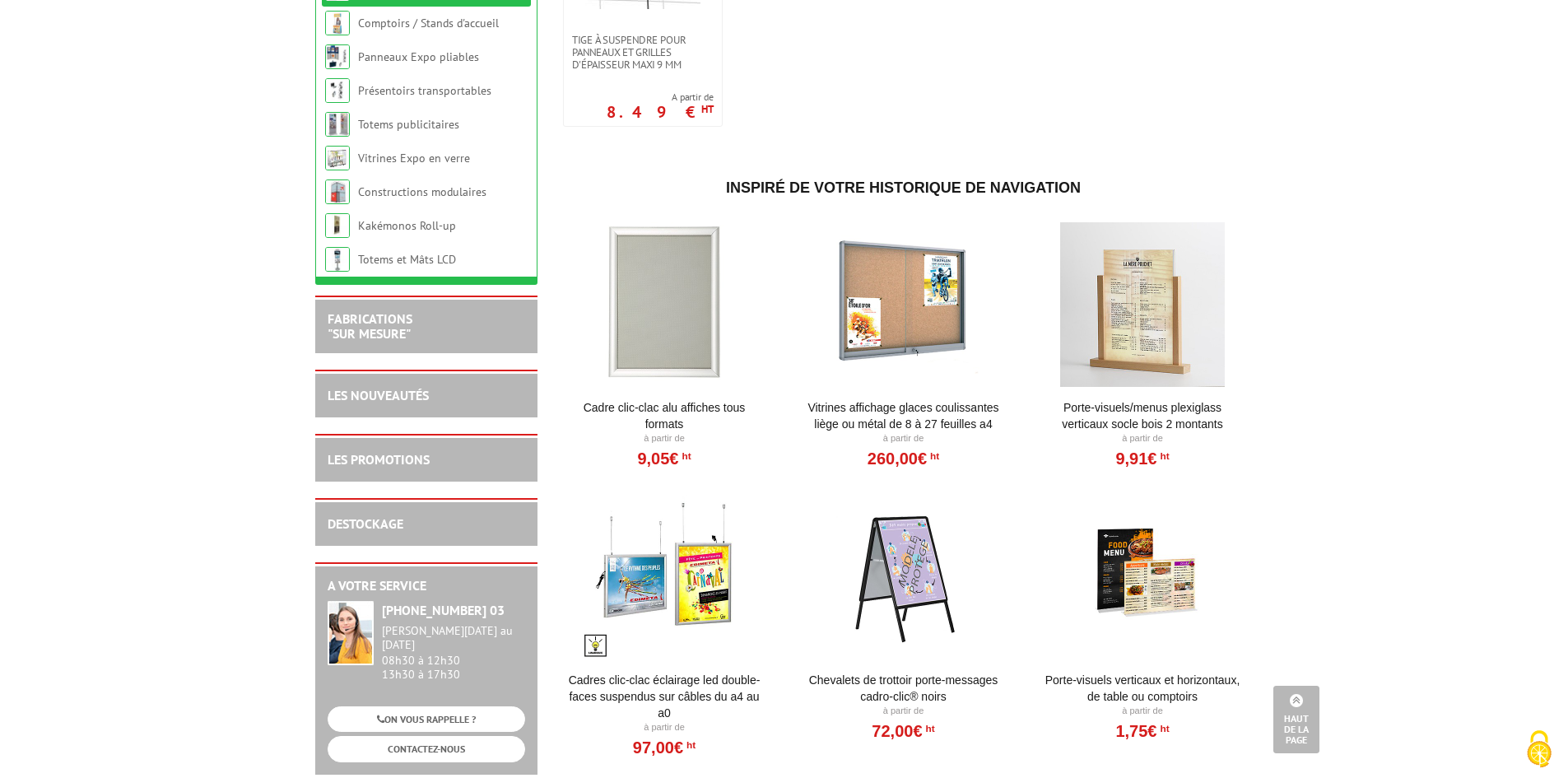
scroll to position [1646, 0]
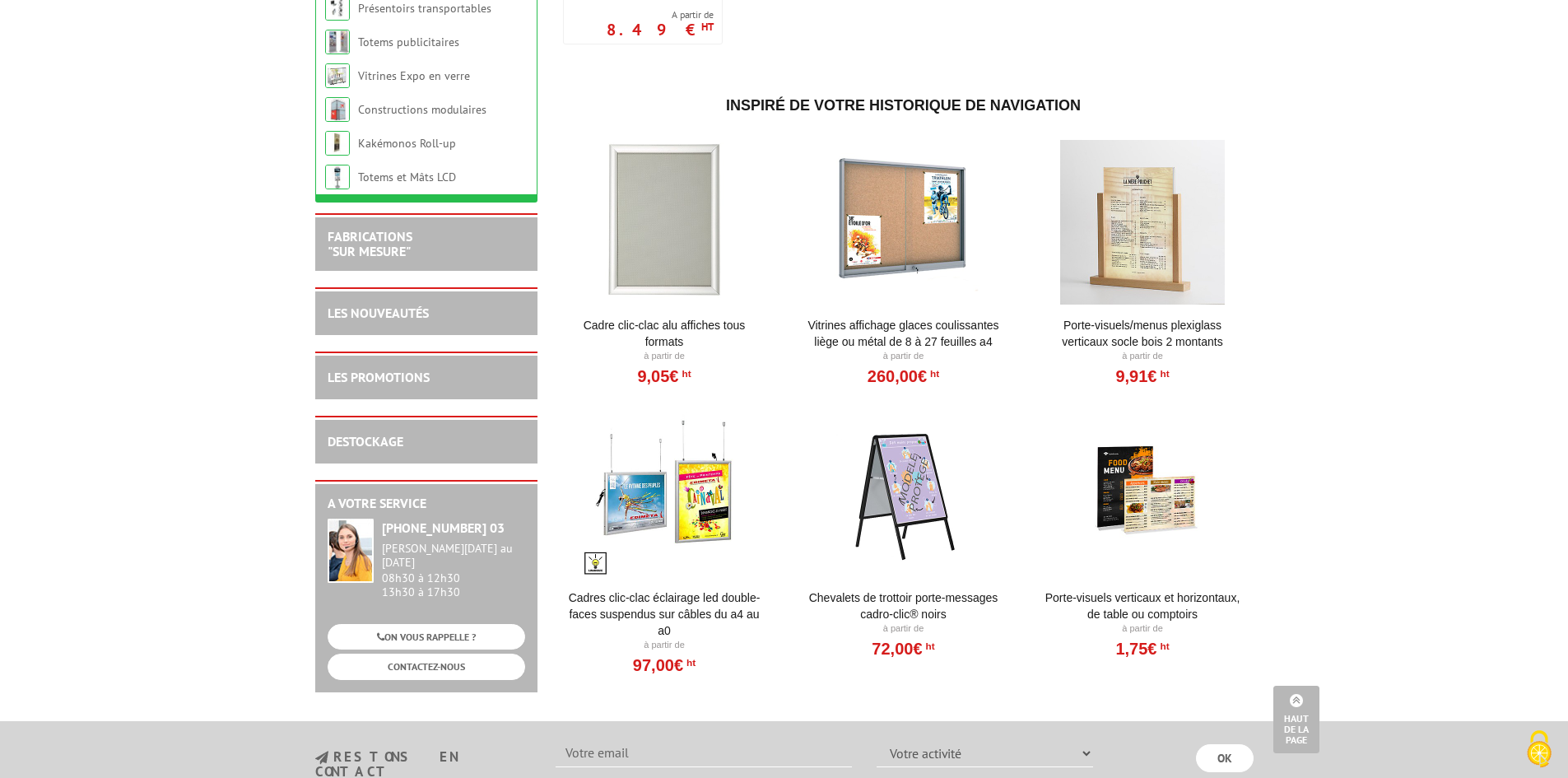
click at [647, 219] on div at bounding box center [664, 223] width 204 height 165
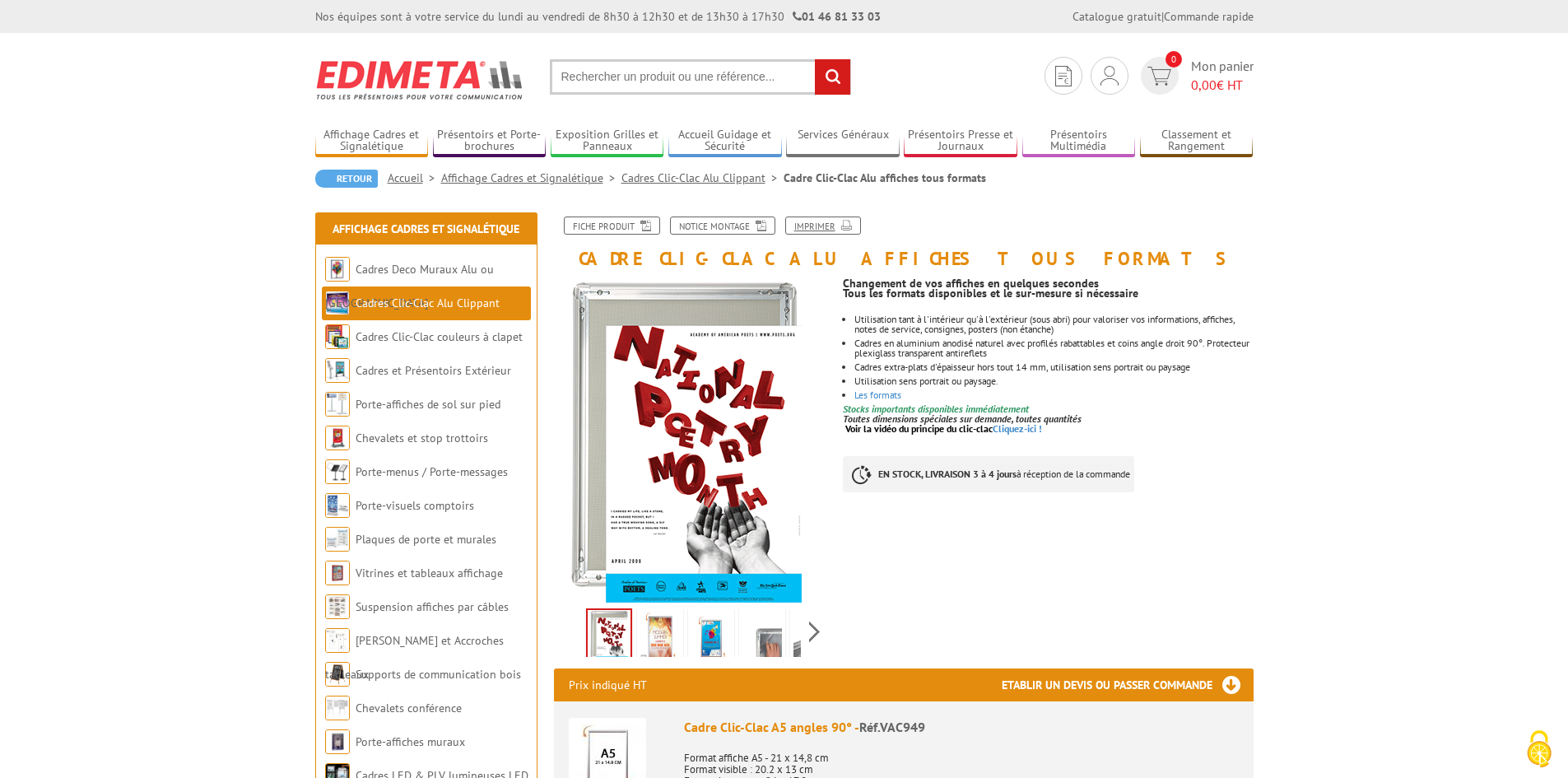
drag, startPoint x: 827, startPoint y: 222, endPoint x: 1197, endPoint y: 677, distance: 586.5
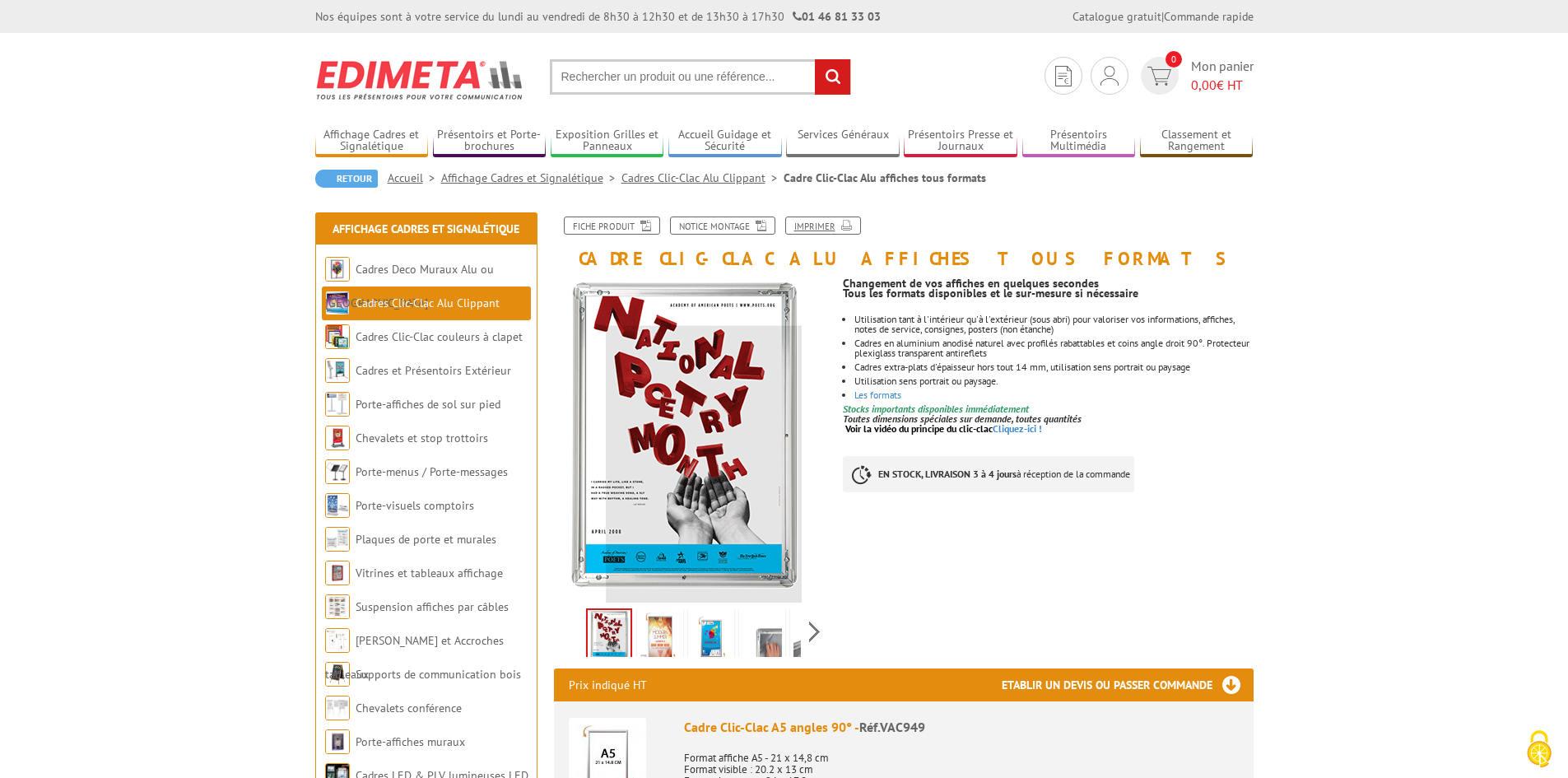
click at [827, 222] on link "Imprimer" at bounding box center [822, 225] width 75 height 18
